Goal: Task Accomplishment & Management: Use online tool/utility

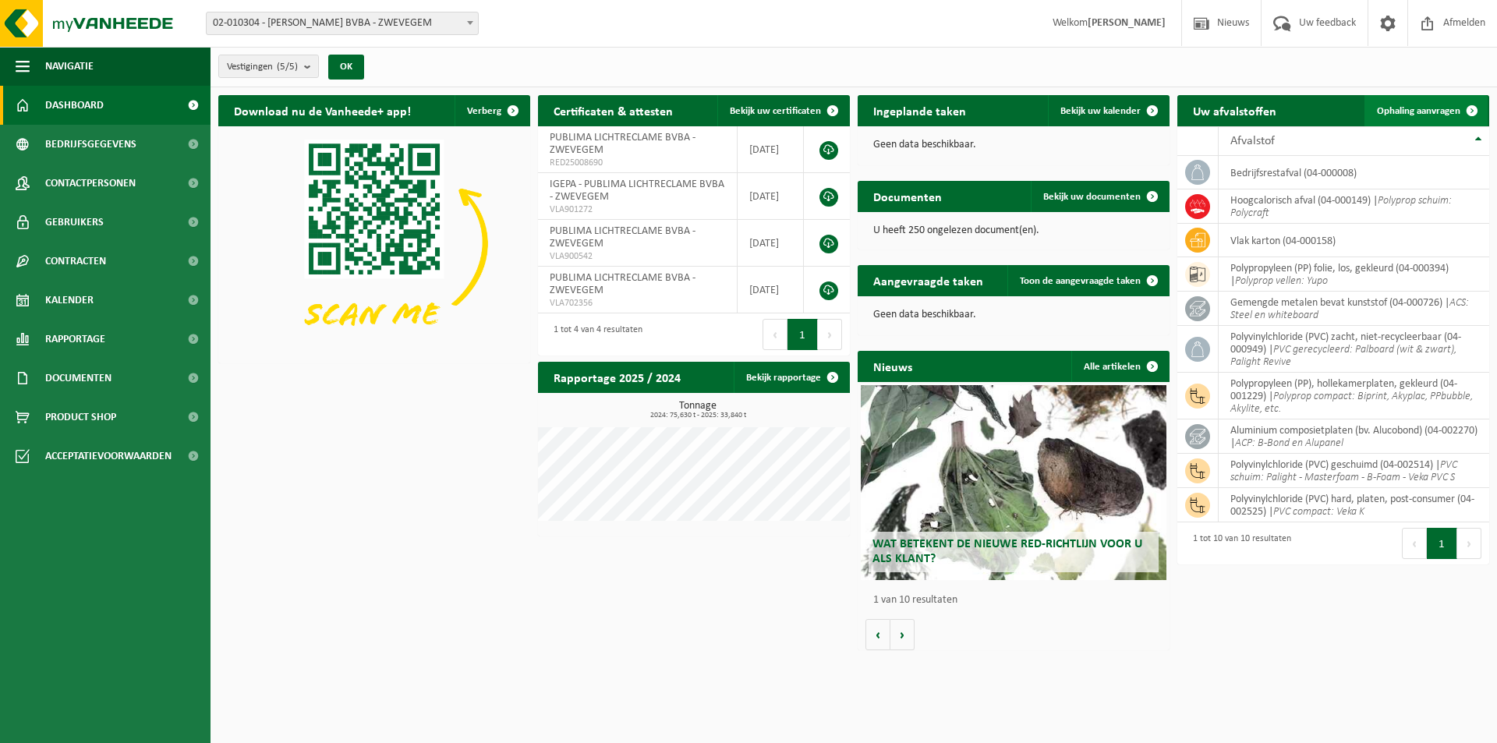
click at [1417, 107] on span "Ophaling aanvragen" at bounding box center [1418, 111] width 83 height 10
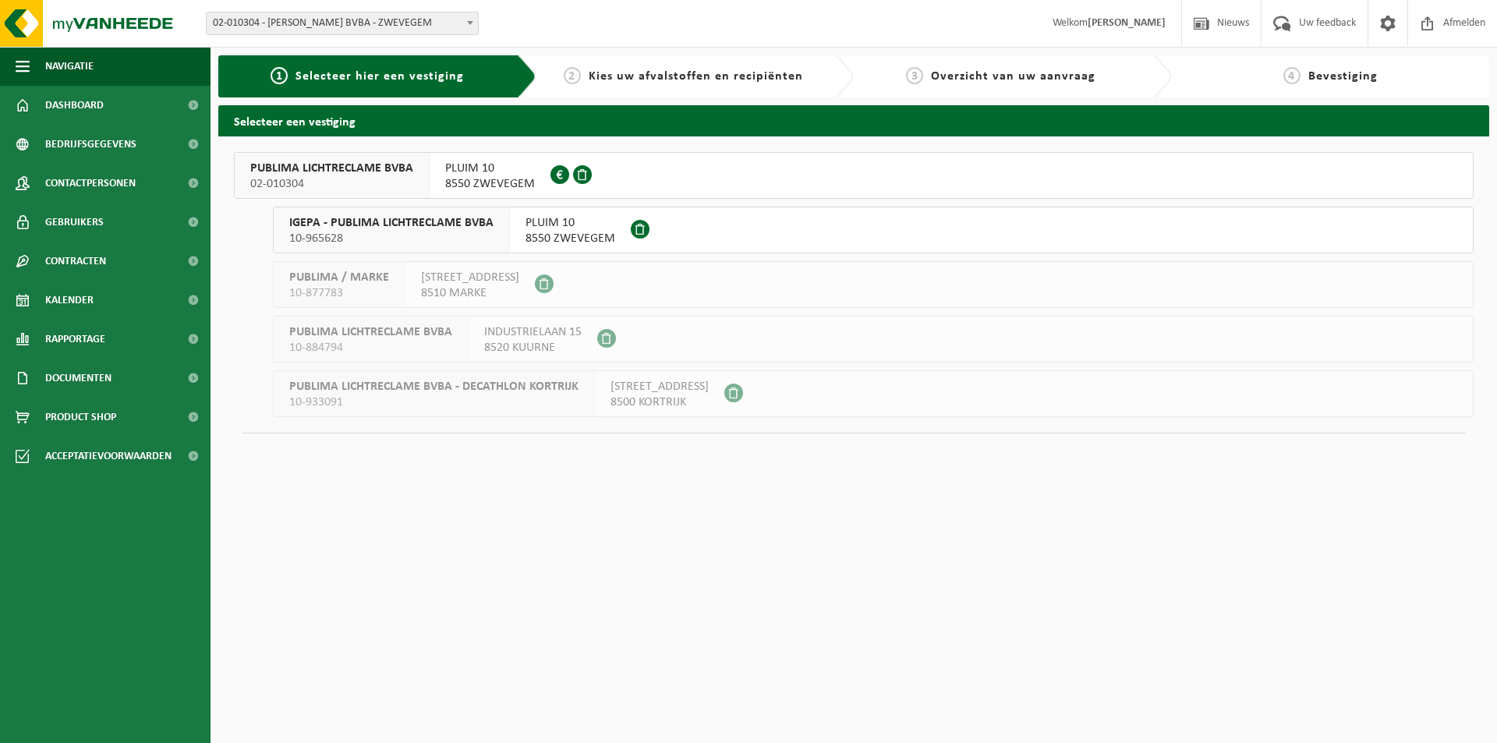
click at [522, 169] on span "PLUIM 10" at bounding box center [490, 169] width 90 height 16
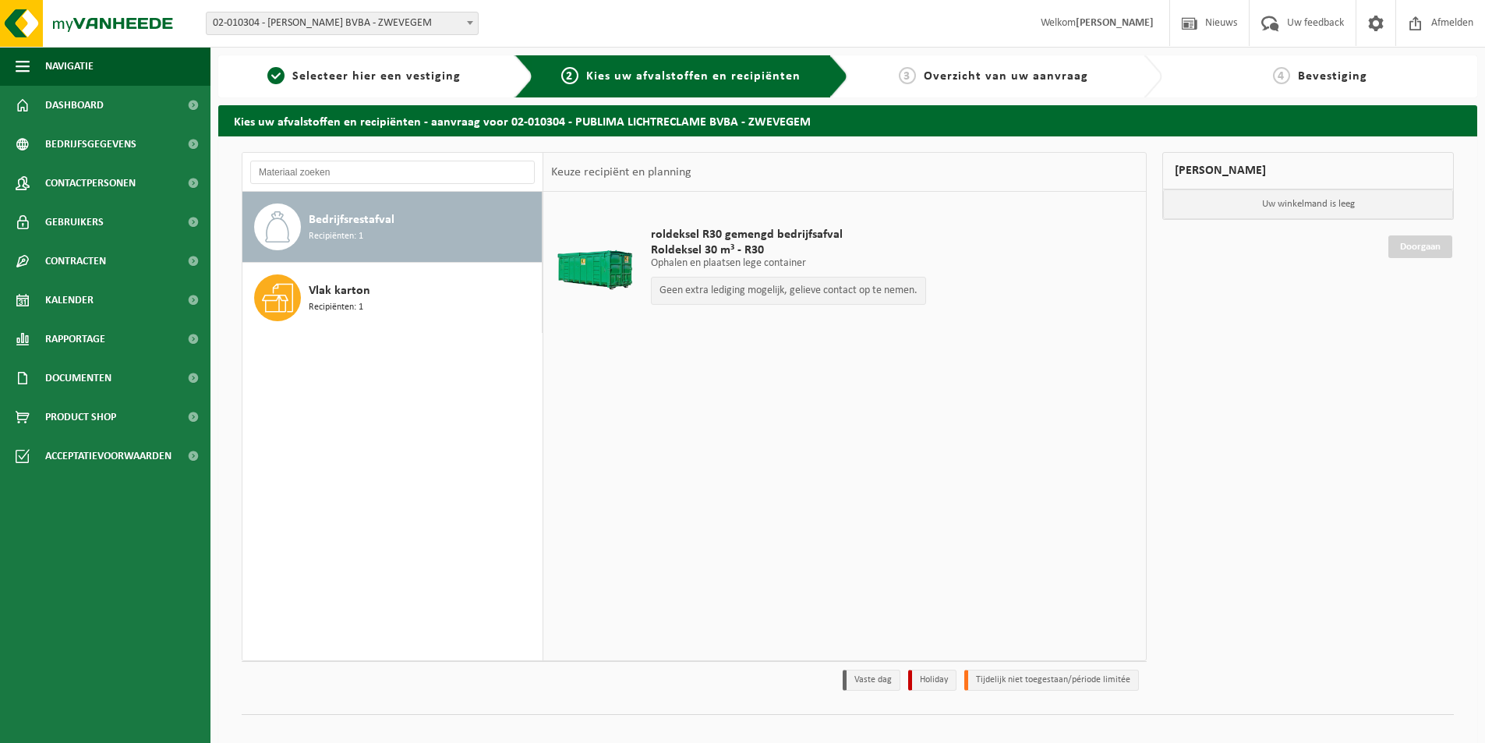
click at [376, 227] on span "Bedrijfsrestafval" at bounding box center [352, 220] width 86 height 19
click at [732, 251] on span "Roldeksel 30 m³ - R30" at bounding box center [788, 250] width 275 height 16
